Goal: Navigation & Orientation: Find specific page/section

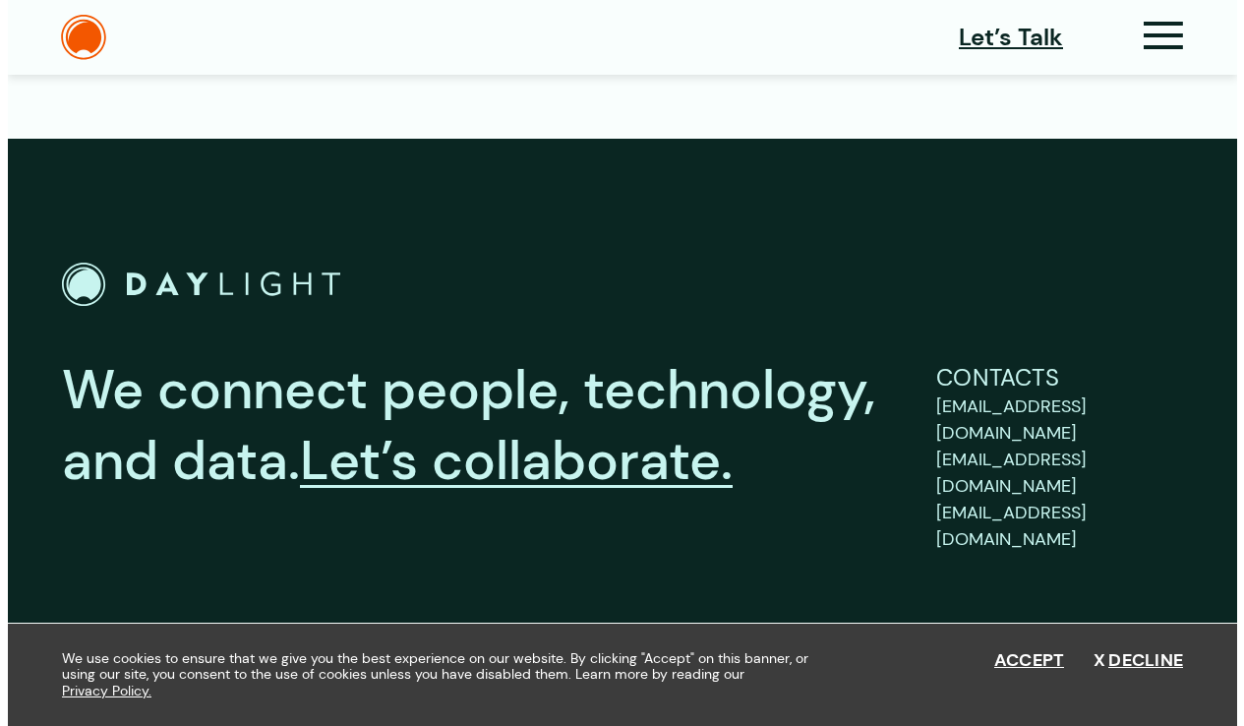
scroll to position [7416, 0]
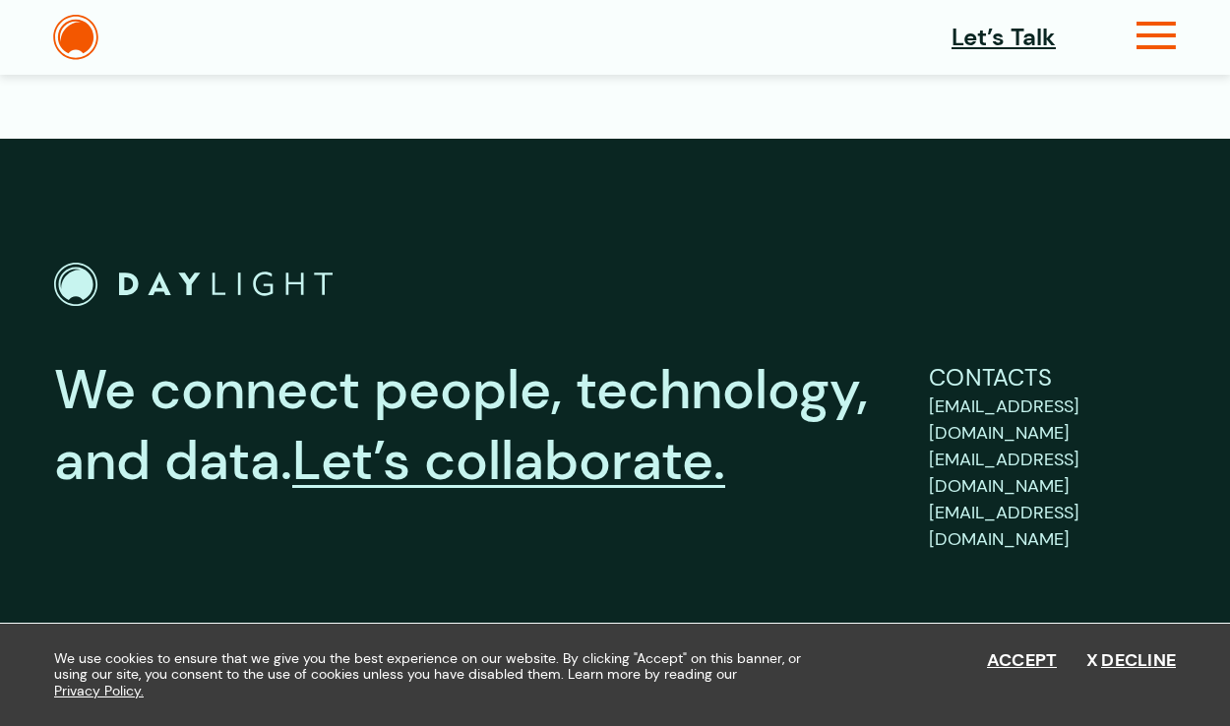
click at [1169, 43] on icon at bounding box center [1156, 43] width 40 height 21
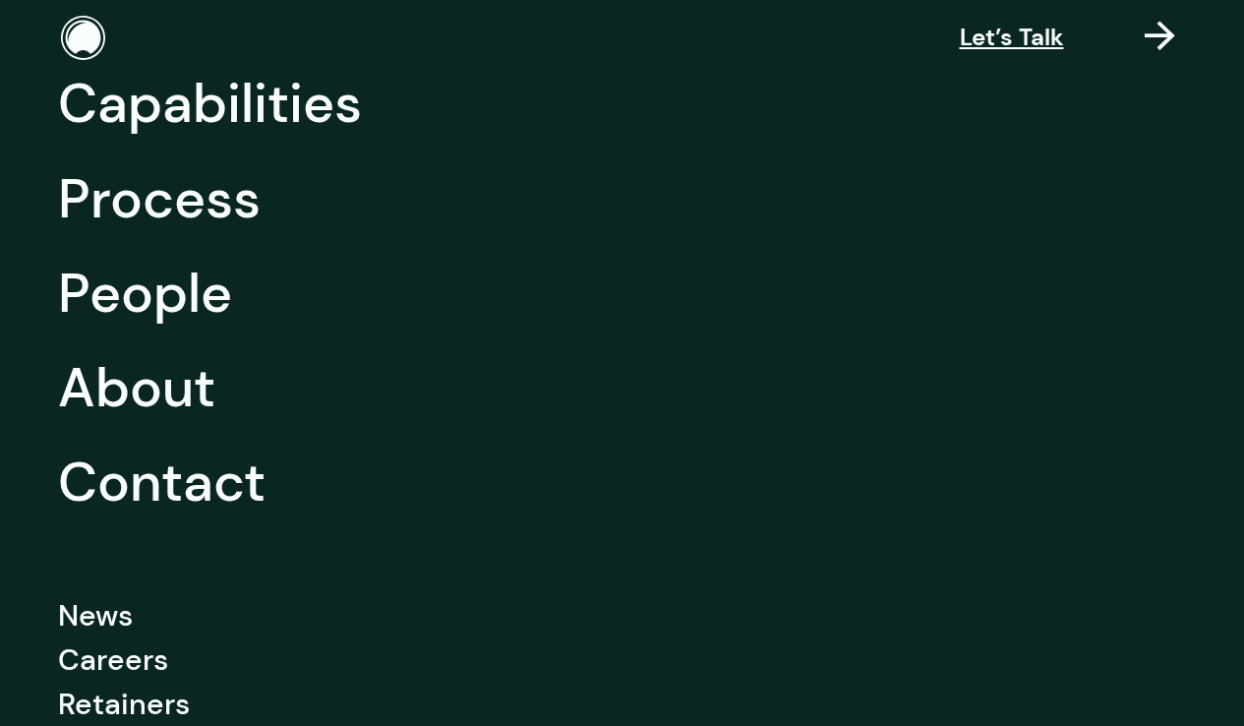
scroll to position [248, 0]
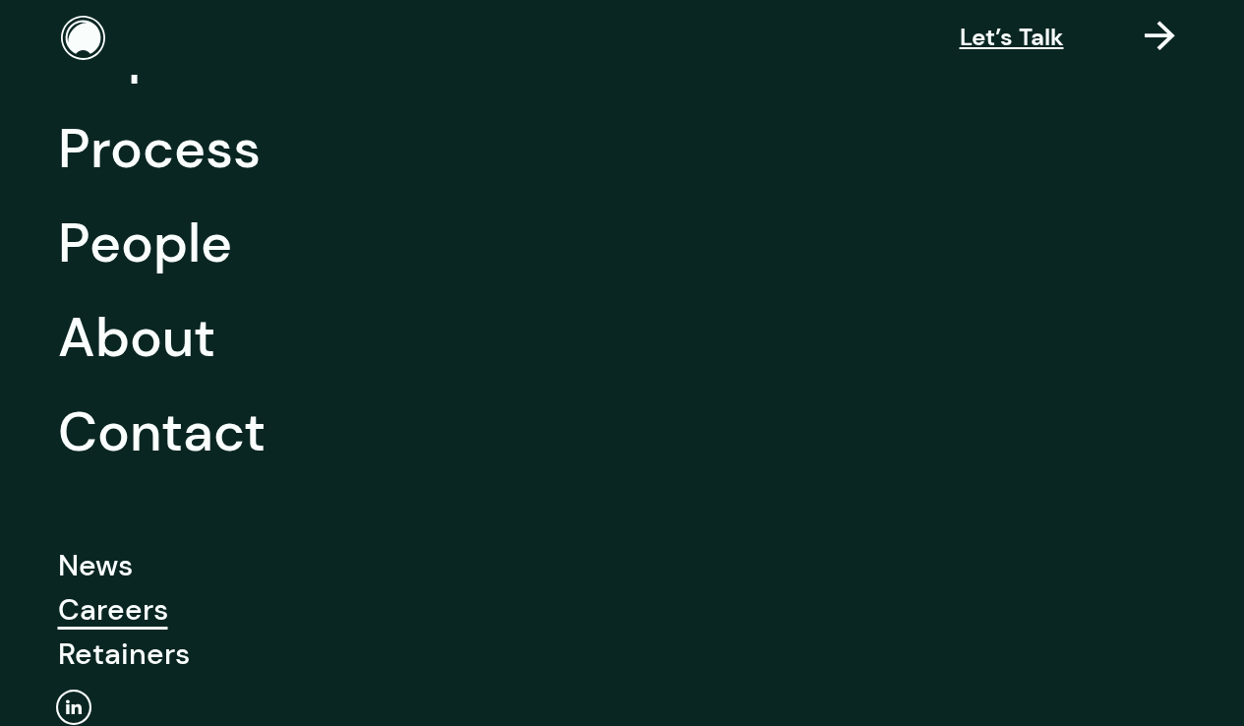
click at [123, 608] on link "Careers" at bounding box center [113, 609] width 110 height 44
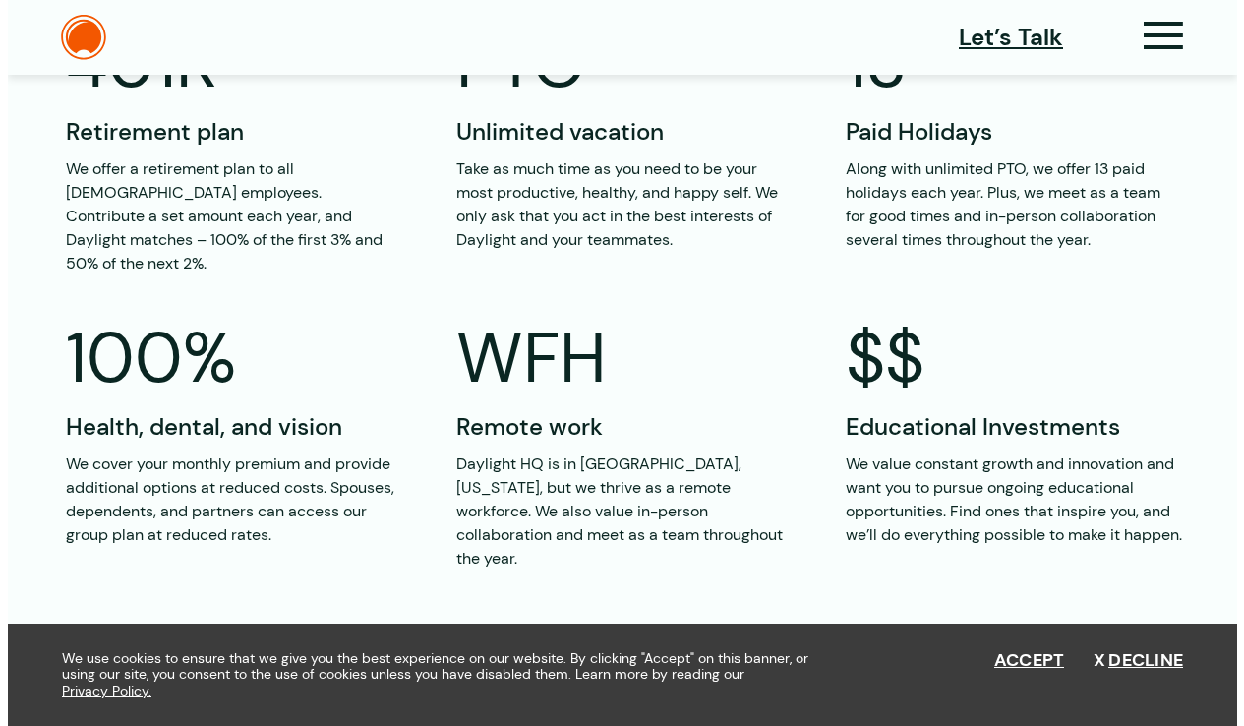
scroll to position [2593, 0]
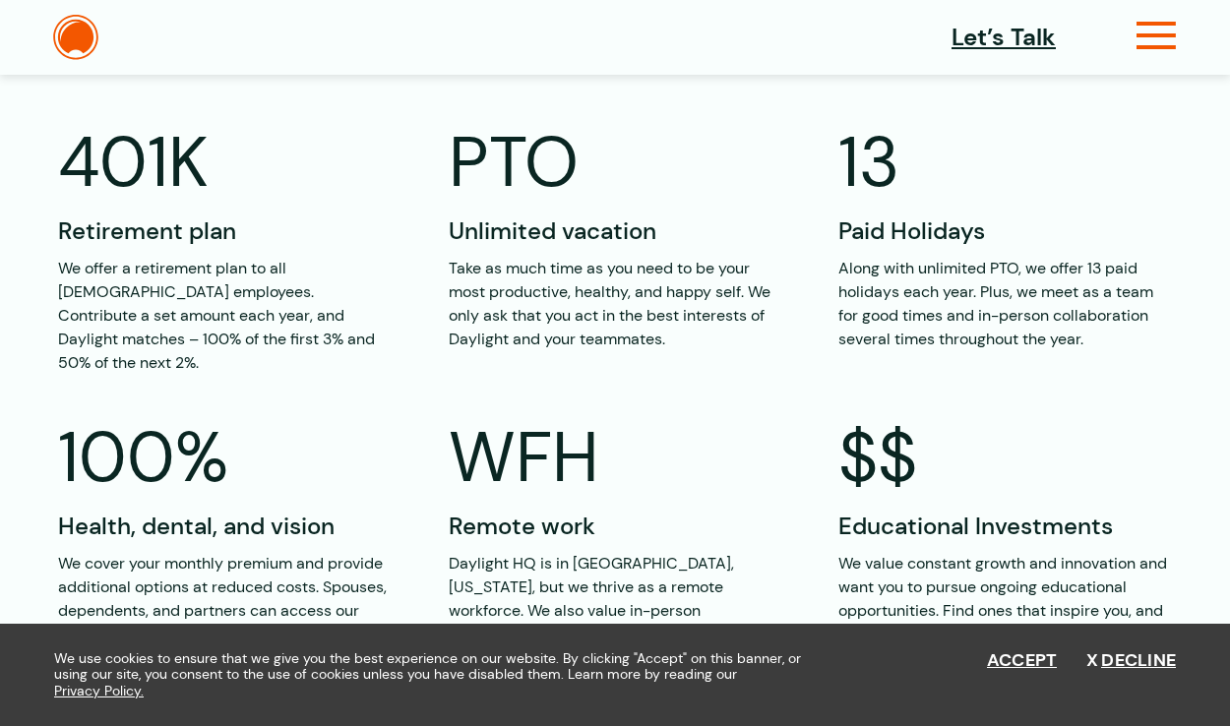
click at [1142, 33] on icon at bounding box center [1156, 43] width 40 height 21
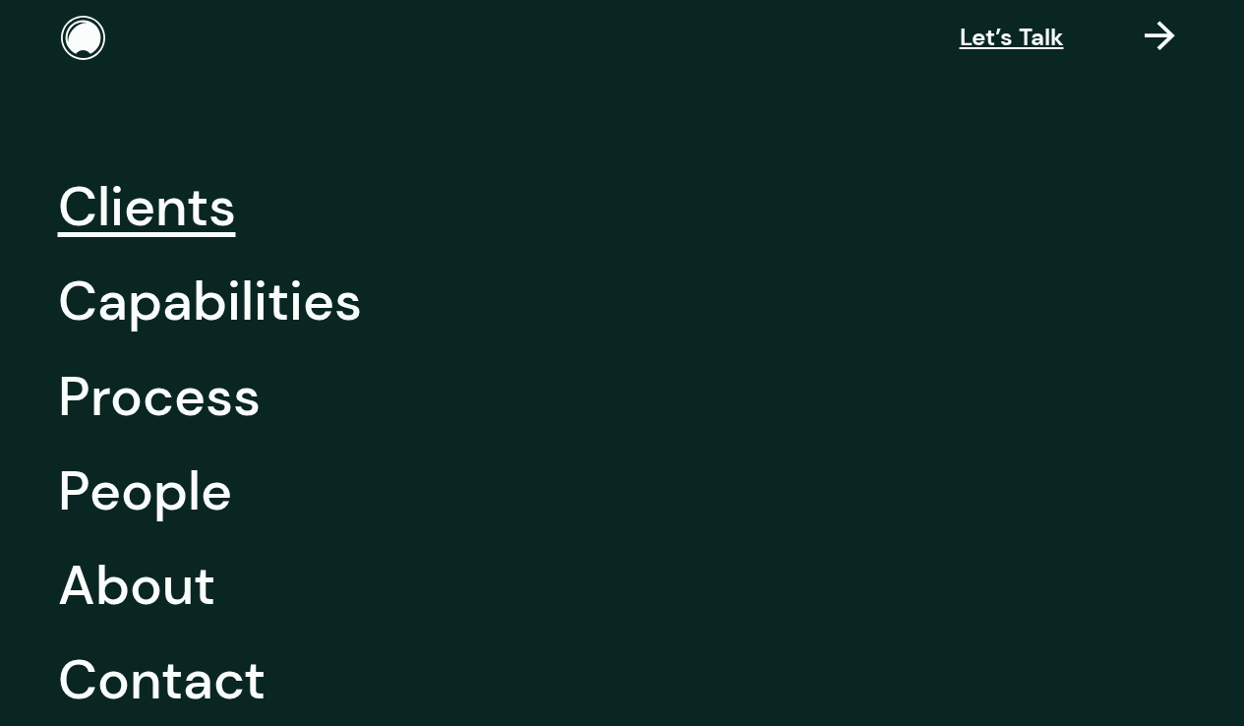
click at [184, 211] on link "Clients" at bounding box center [147, 206] width 178 height 94
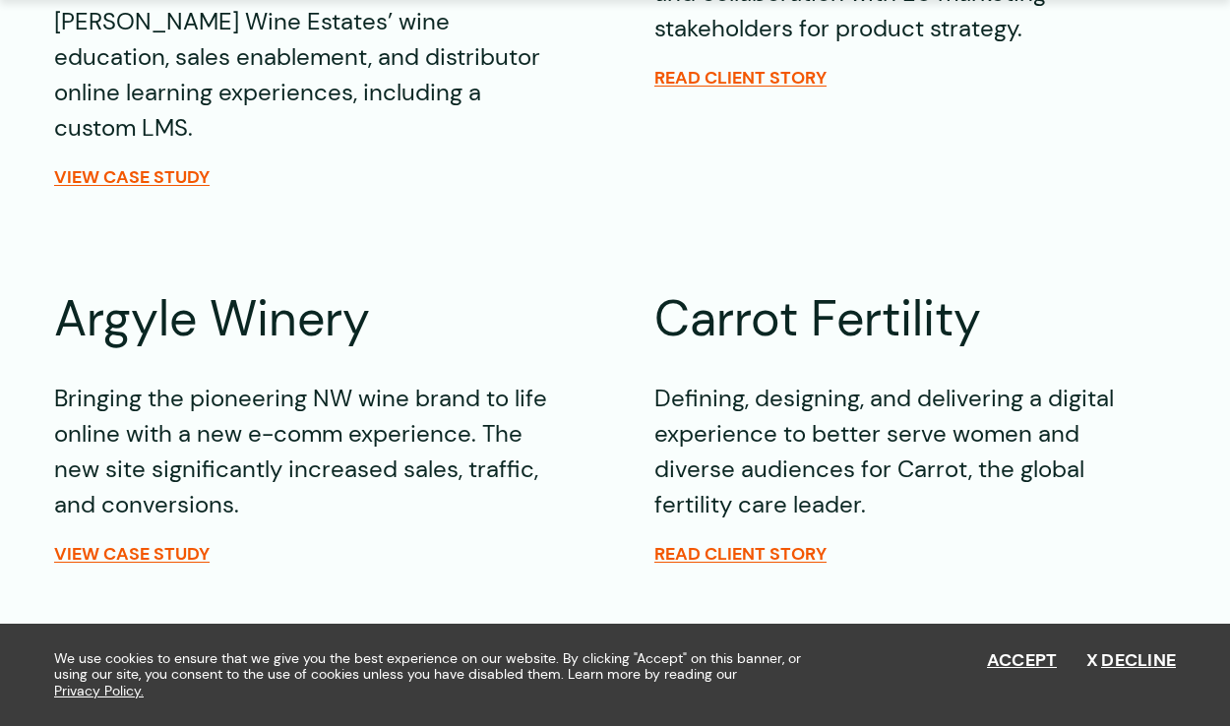
scroll to position [1043, 0]
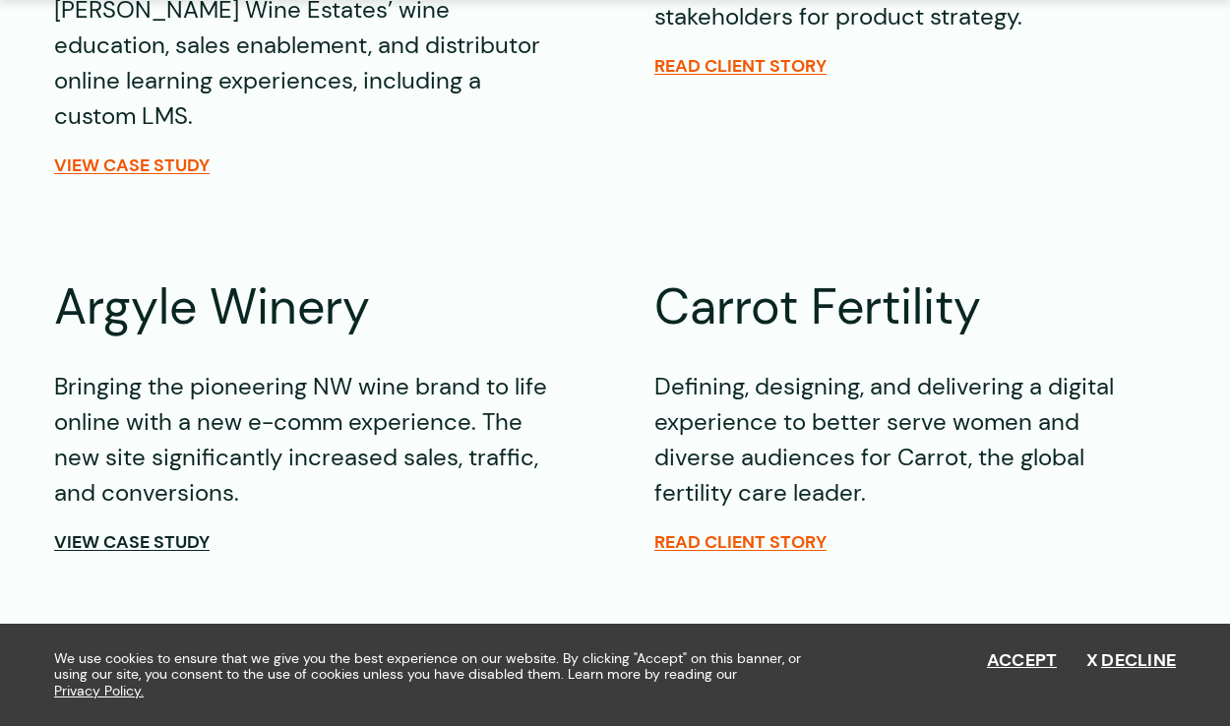
click at [121, 531] on span "View Case Study" at bounding box center [131, 542] width 155 height 22
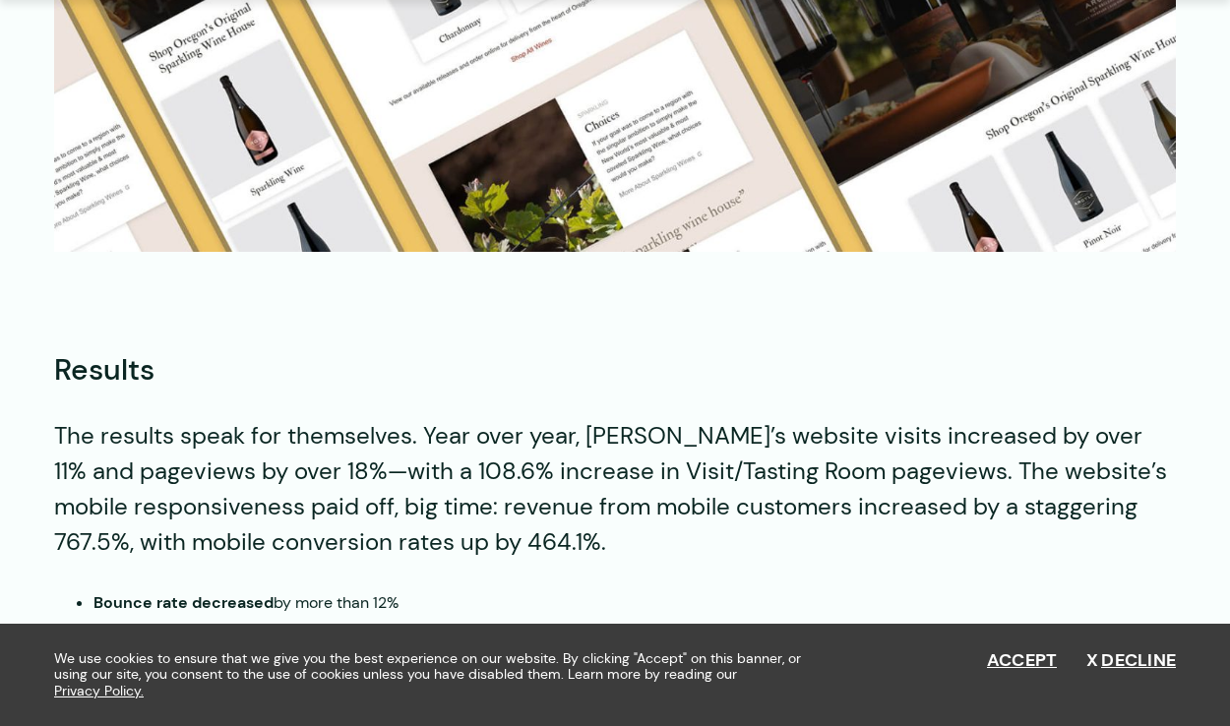
scroll to position [7560, 0]
